Goal: Information Seeking & Learning: Learn about a topic

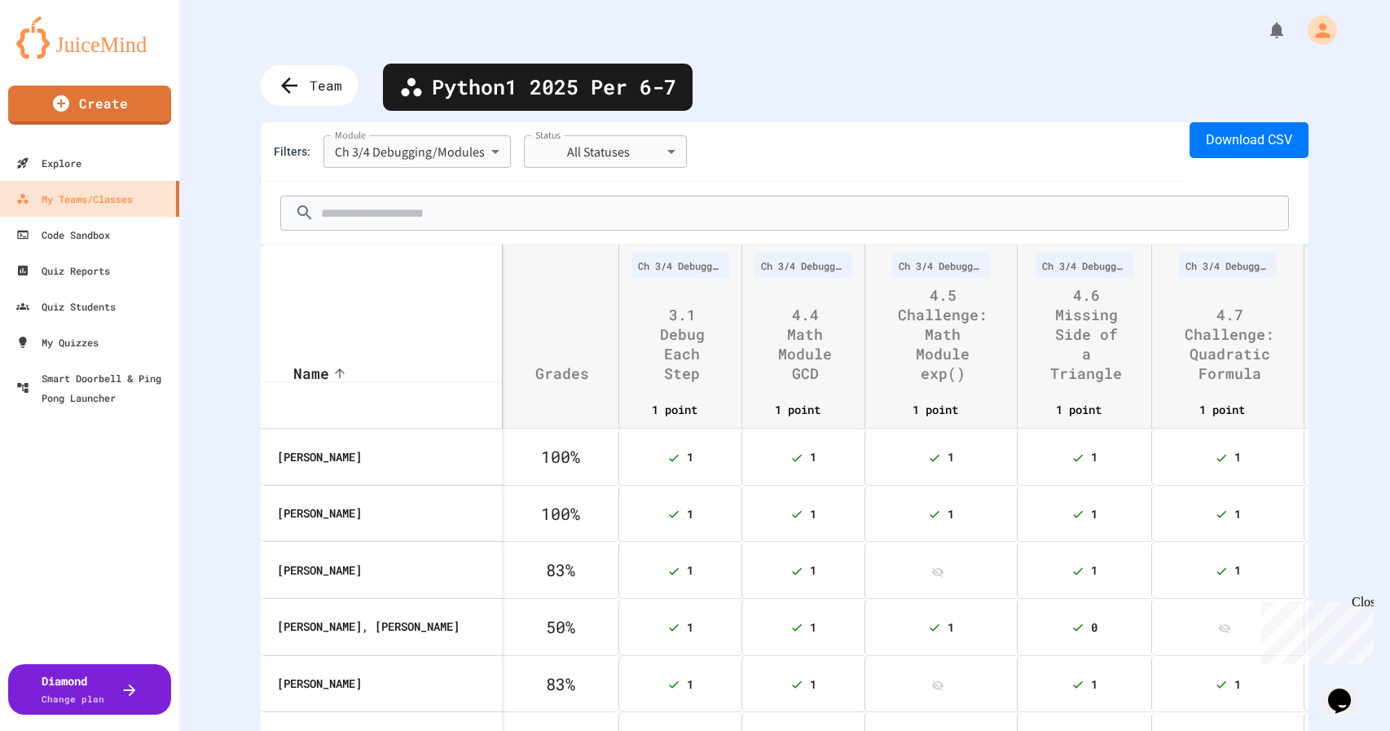
scroll to position [0, 72]
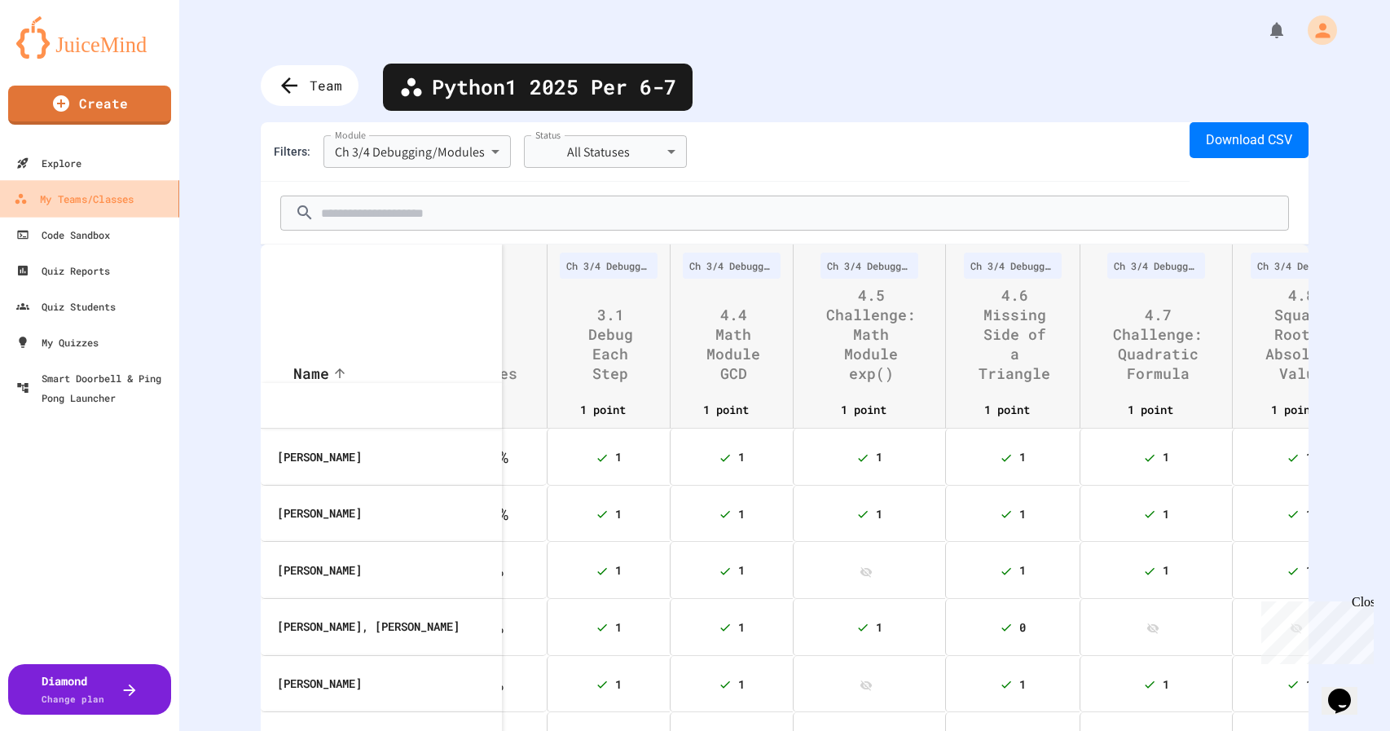
click at [63, 194] on div "My Teams/Classes" at bounding box center [74, 199] width 120 height 20
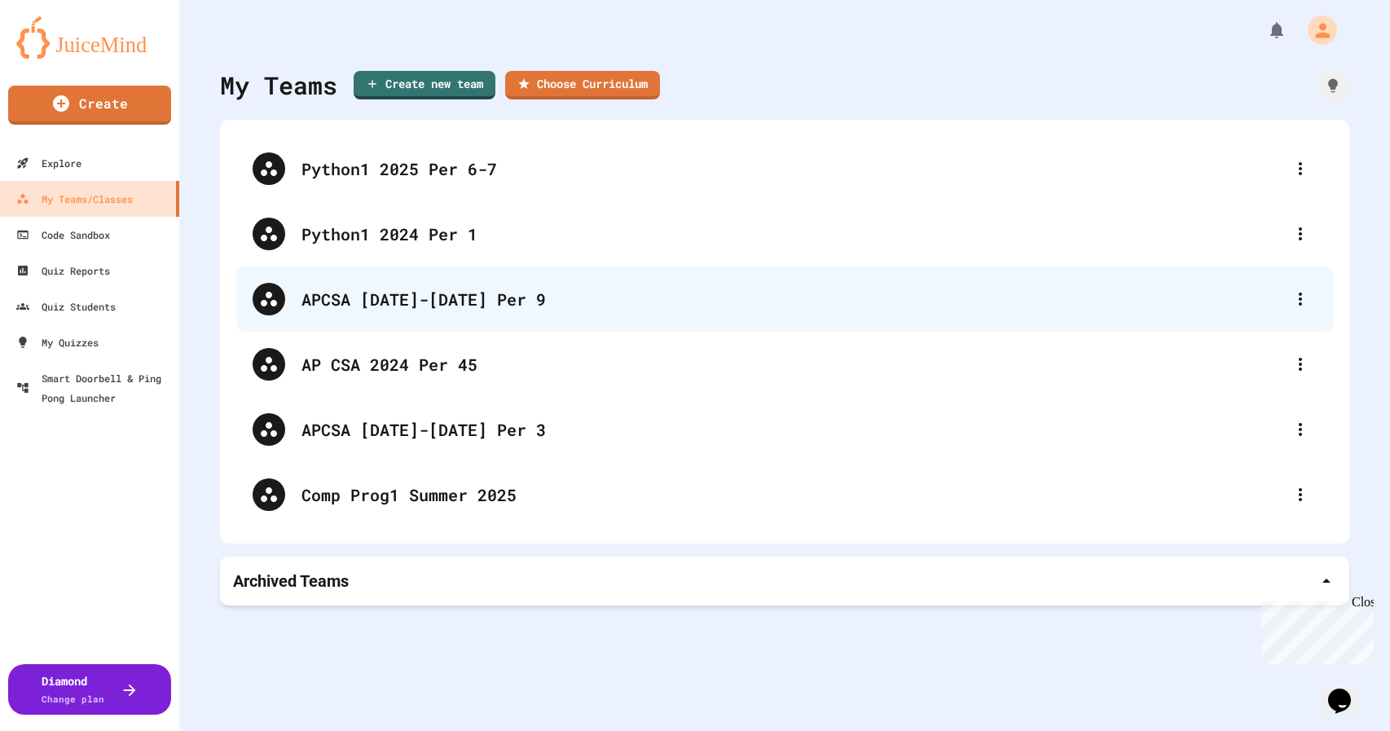
click at [431, 296] on div "APCSA [DATE]-[DATE] Per 9" at bounding box center [792, 299] width 982 height 24
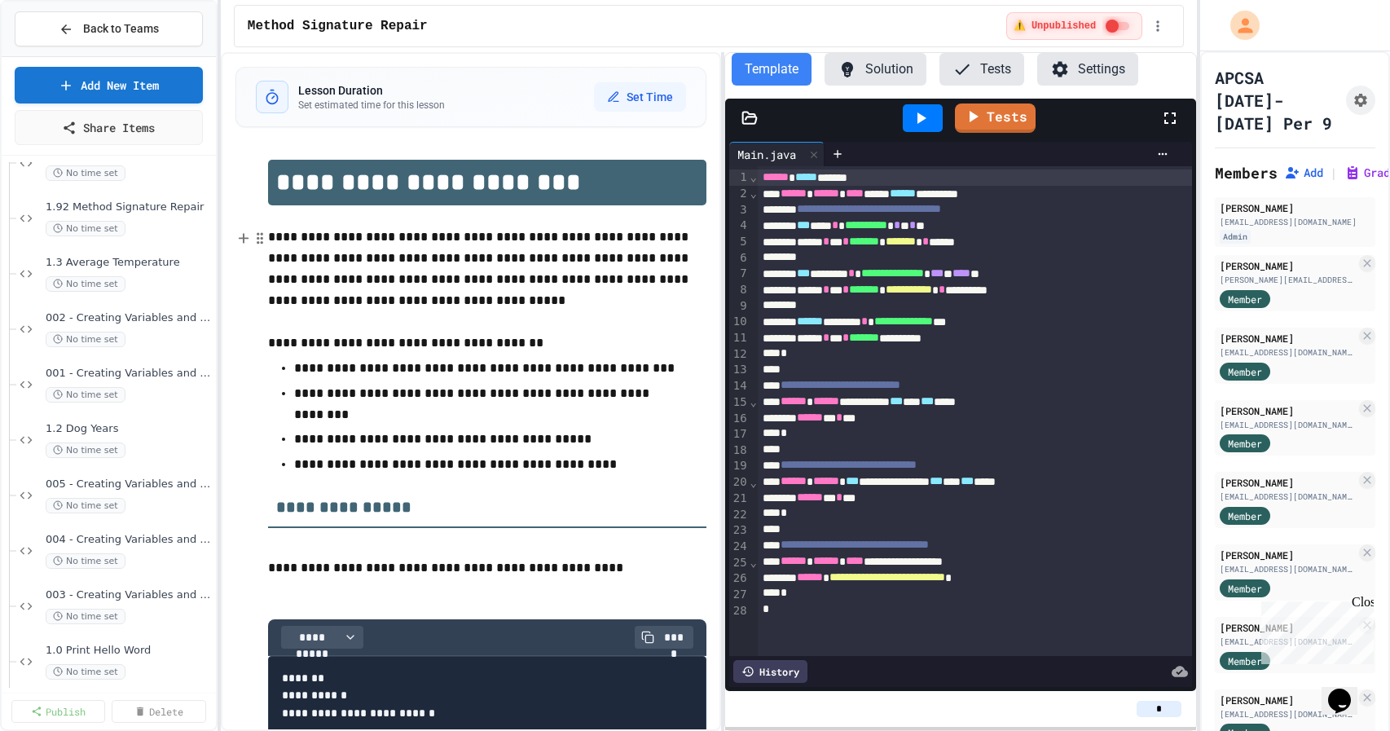
scroll to position [214, 0]
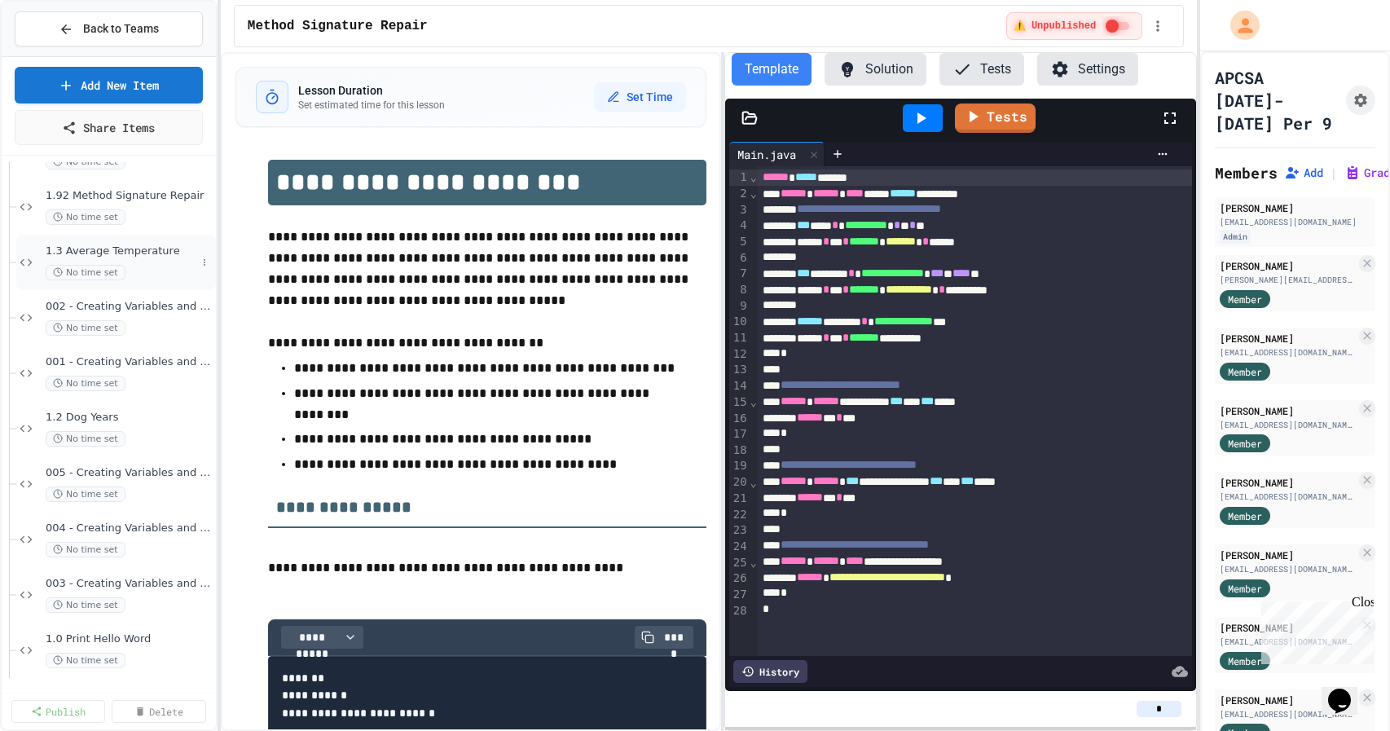
click at [98, 252] on span "1.3 Average Temperature" at bounding box center [121, 251] width 151 height 14
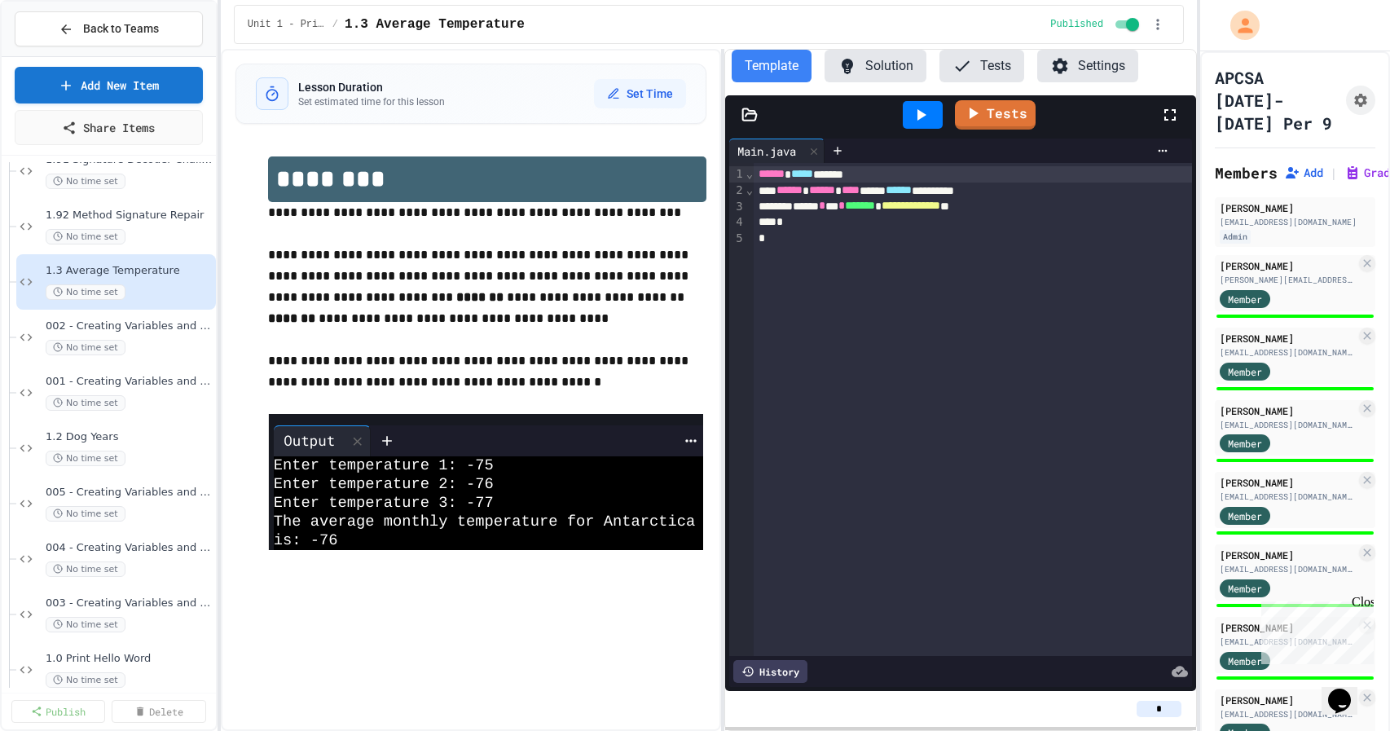
click at [876, 61] on button "Solution" at bounding box center [875, 66] width 102 height 33
